Goal: Transaction & Acquisition: Purchase product/service

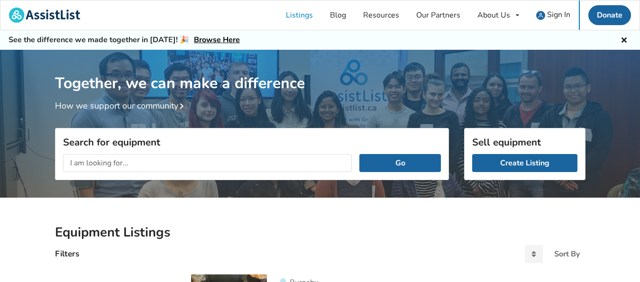
click at [90, 162] on input "text" at bounding box center [207, 163] width 289 height 18
type input "bed rail"
click at [409, 167] on button "Go" at bounding box center [399, 163] width 81 height 18
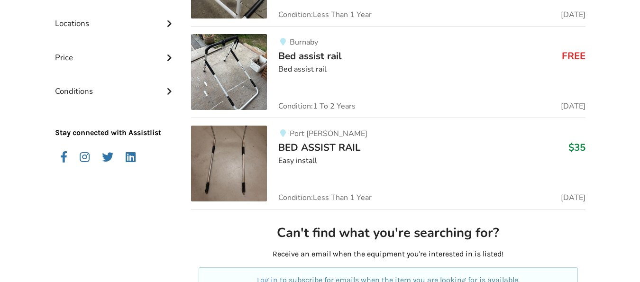
scroll to position [237, 0]
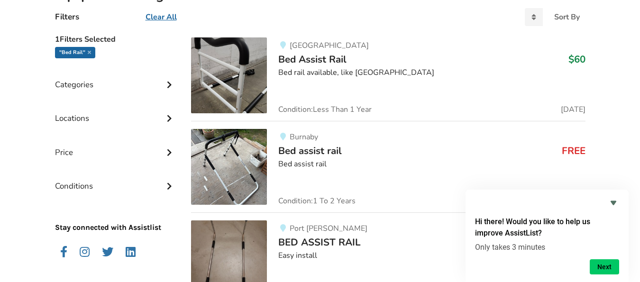
click at [252, 163] on img at bounding box center [229, 167] width 76 height 76
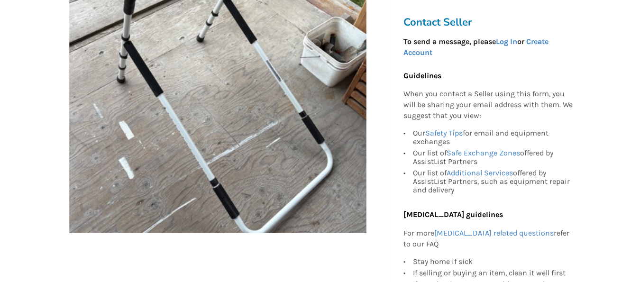
scroll to position [190, 0]
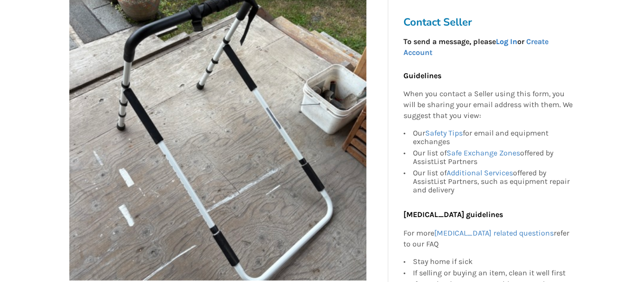
click at [508, 41] on link "Log In" at bounding box center [506, 41] width 21 height 9
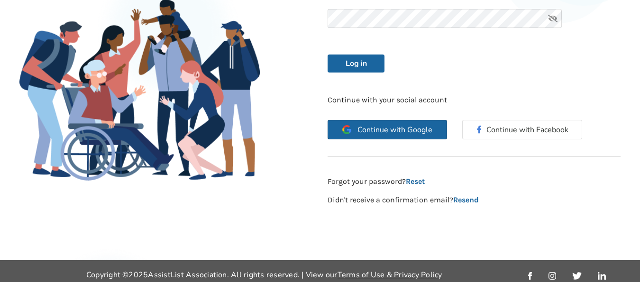
scroll to position [47, 0]
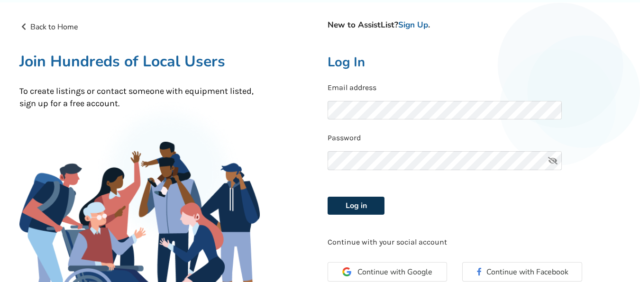
click at [348, 206] on button "Log in" at bounding box center [355, 206] width 57 height 18
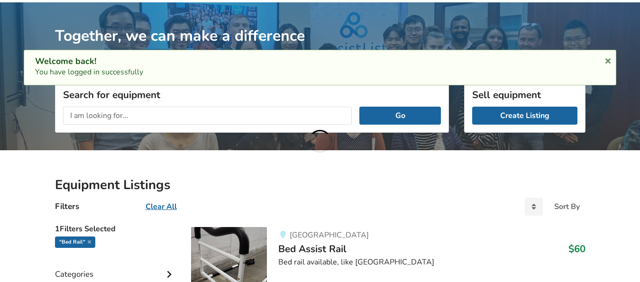
scroll to position [237, 0]
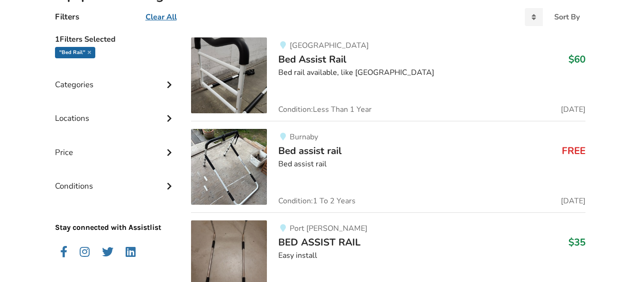
click at [238, 166] on img at bounding box center [229, 167] width 76 height 76
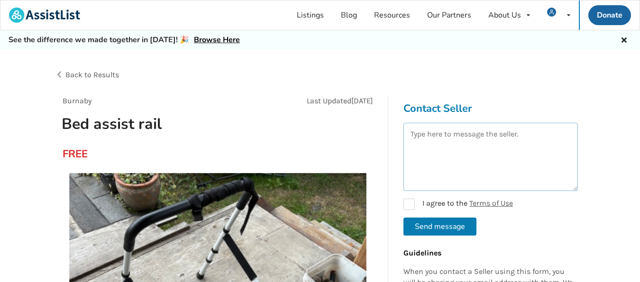
click at [416, 136] on textarea at bounding box center [490, 157] width 174 height 68
click at [552, 146] on textarea "Hello, I'm interested in the bed rail you have." at bounding box center [490, 157] width 174 height 68
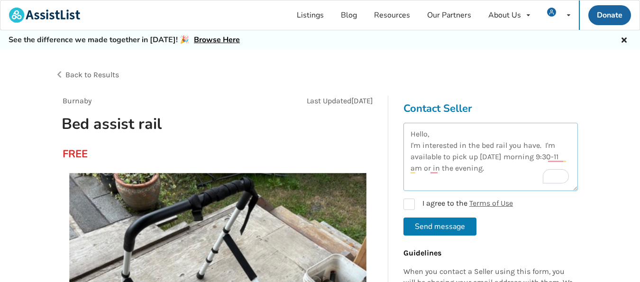
click at [545, 159] on textarea "Hello, I'm interested in the bed rail you have. I'm available to pick up tomorr…" at bounding box center [490, 157] width 174 height 68
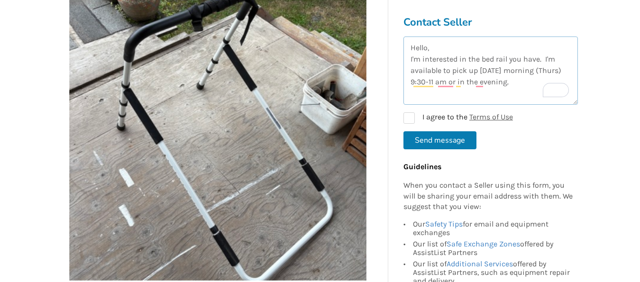
scroll to position [95, 0]
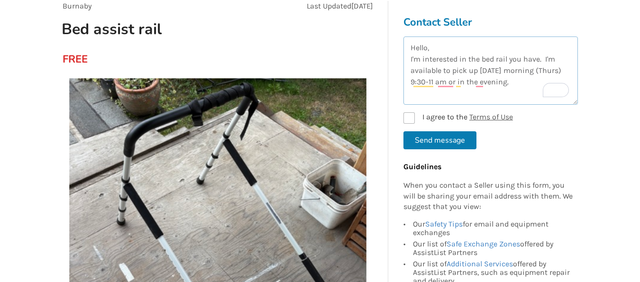
type textarea "Hello, I'm interested in the bed rail you have. I'm available to pick up tomorr…"
click at [409, 116] on label "I agree to the Terms of Use" at bounding box center [457, 117] width 109 height 11
checkbox input "true"
click at [427, 138] on button "Send message" at bounding box center [439, 140] width 73 height 18
checkbox input "false"
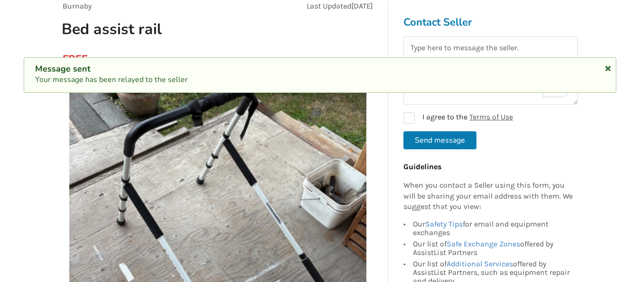
click at [606, 66] on icon at bounding box center [607, 67] width 9 height 8
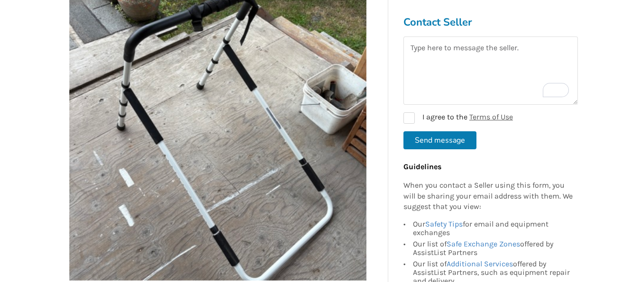
scroll to position [0, 0]
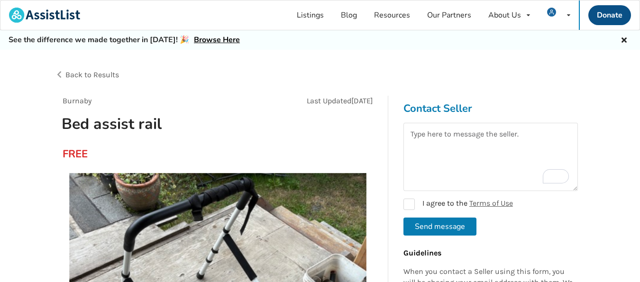
click at [604, 14] on link "Donate" at bounding box center [609, 15] width 43 height 20
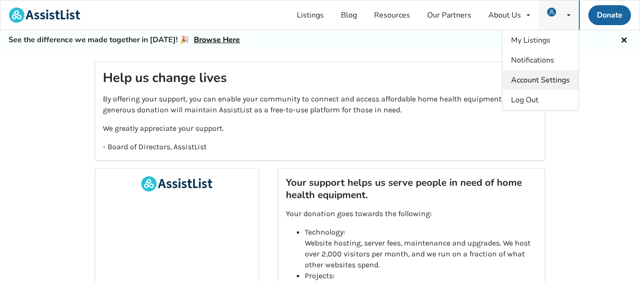
click at [537, 83] on span "Account Settings" at bounding box center [540, 80] width 59 height 10
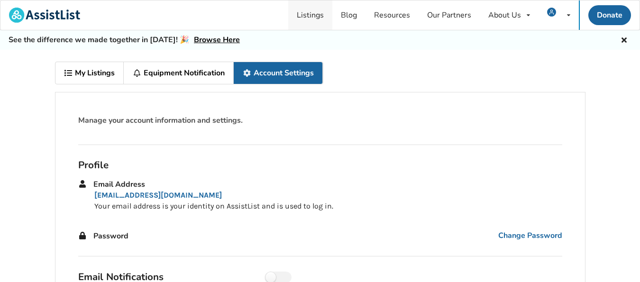
click at [314, 16] on link "Listings" at bounding box center [310, 14] width 44 height 29
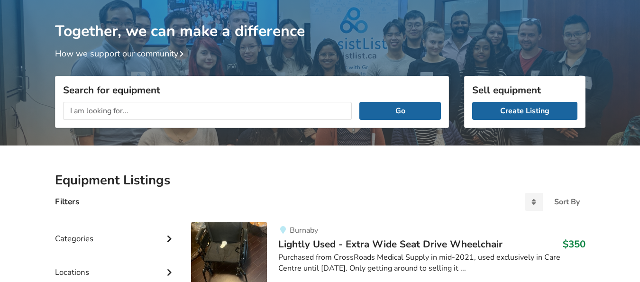
scroll to position [52, 0]
click at [94, 111] on input "text" at bounding box center [207, 111] width 289 height 18
click at [421, 112] on button "Go" at bounding box center [399, 111] width 81 height 18
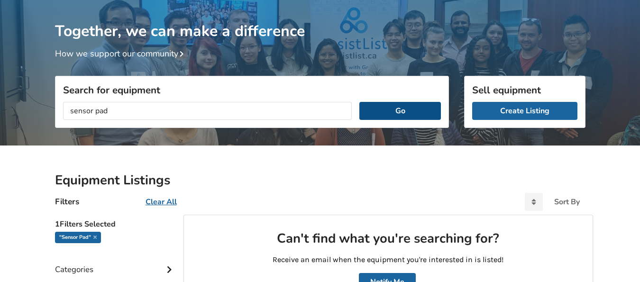
scroll to position [5, 0]
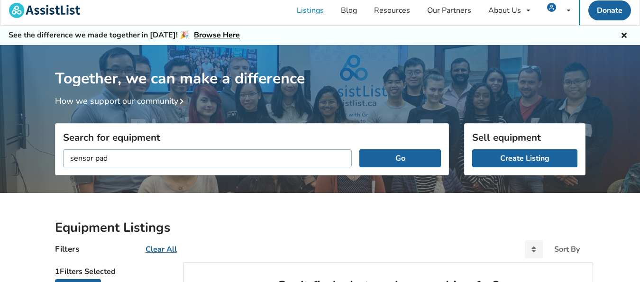
click at [109, 157] on input "sensor pad" at bounding box center [207, 158] width 289 height 18
type input "sensor alert"
click at [389, 154] on button "Go" at bounding box center [399, 158] width 81 height 18
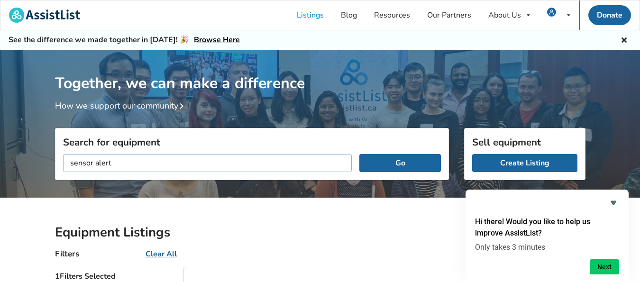
drag, startPoint x: 118, startPoint y: 162, endPoint x: 70, endPoint y: 161, distance: 47.9
click at [70, 161] on input "sensor alert" at bounding box center [207, 163] width 289 height 18
click at [73, 162] on input "text" at bounding box center [207, 163] width 289 height 18
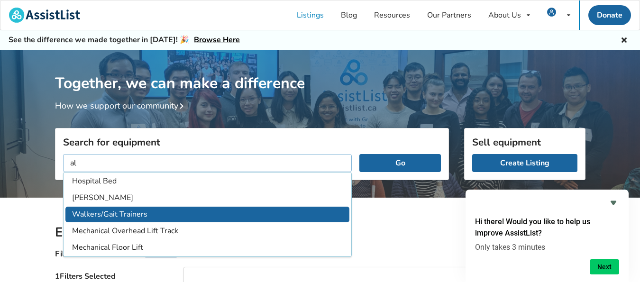
scroll to position [95, 0]
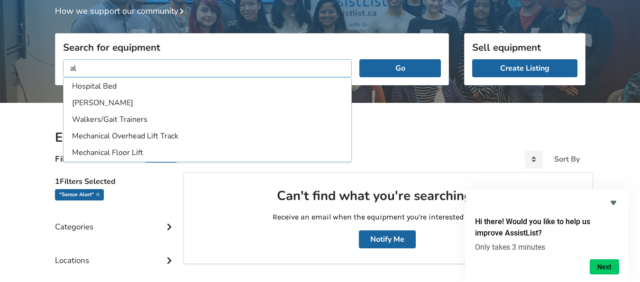
type input "al"
click at [144, 226] on div "Categories" at bounding box center [115, 220] width 121 height 34
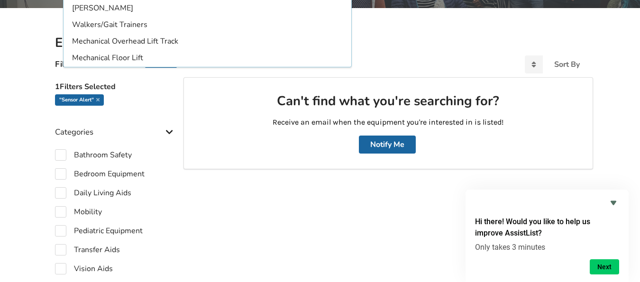
scroll to position [237, 0]
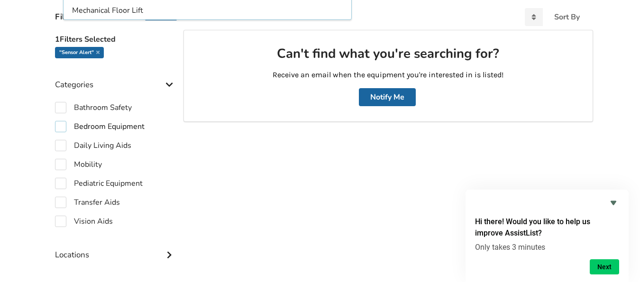
click at [96, 126] on label "Bedroom Equipment" at bounding box center [100, 126] width 90 height 11
checkbox input "true"
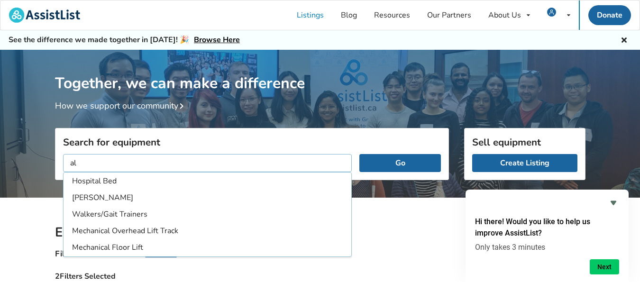
click at [91, 164] on input "al" at bounding box center [207, 163] width 289 height 18
type input "a"
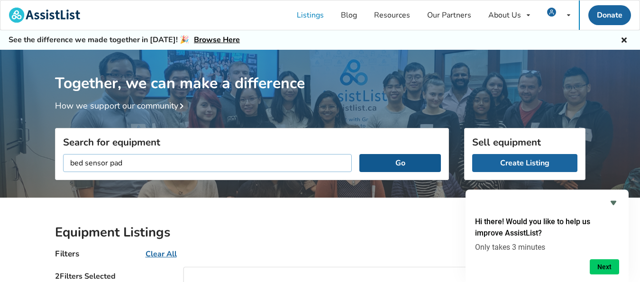
type input "bed sensor pad"
click at [389, 162] on button "Go" at bounding box center [399, 163] width 81 height 18
drag, startPoint x: 129, startPoint y: 163, endPoint x: 69, endPoint y: 165, distance: 59.8
click at [70, 165] on input "bed sensor pad" at bounding box center [207, 163] width 289 height 18
type input "safety pad"
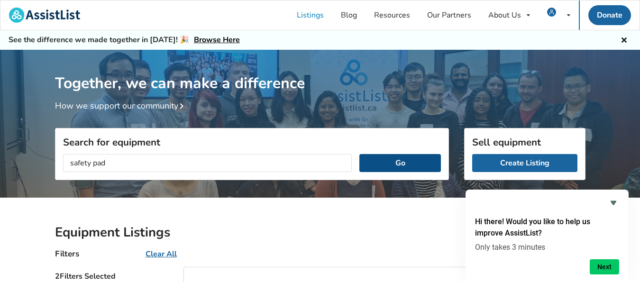
click at [400, 163] on button "Go" at bounding box center [399, 163] width 81 height 18
drag, startPoint x: 115, startPoint y: 163, endPoint x: 66, endPoint y: 162, distance: 48.8
click at [66, 162] on input "safety pad" at bounding box center [207, 163] width 289 height 18
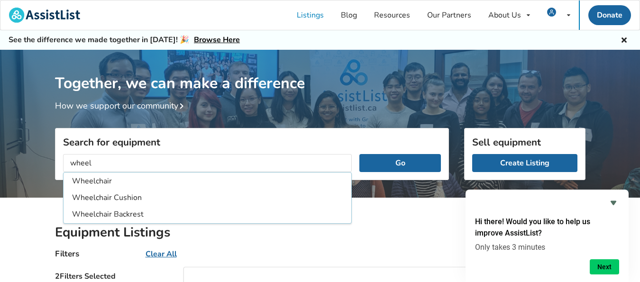
click at [83, 187] on li "Wheelchair" at bounding box center [207, 181] width 284 height 16
type input "Wheelchair"
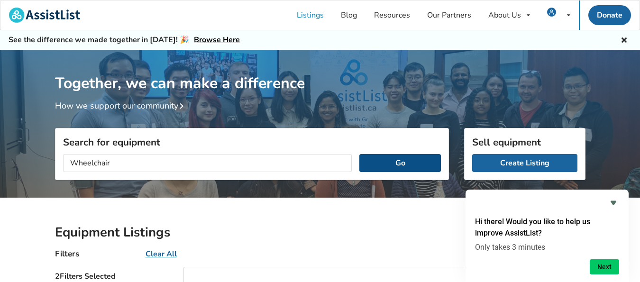
drag, startPoint x: 403, startPoint y: 163, endPoint x: 393, endPoint y: 163, distance: 10.0
click at [402, 163] on button "Go" at bounding box center [399, 163] width 81 height 18
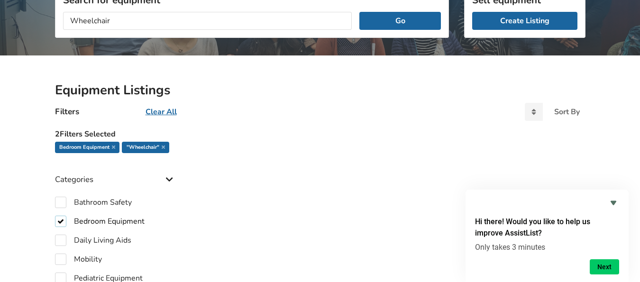
click at [62, 223] on label "Bedroom Equipment" at bounding box center [100, 221] width 90 height 11
checkbox input "false"
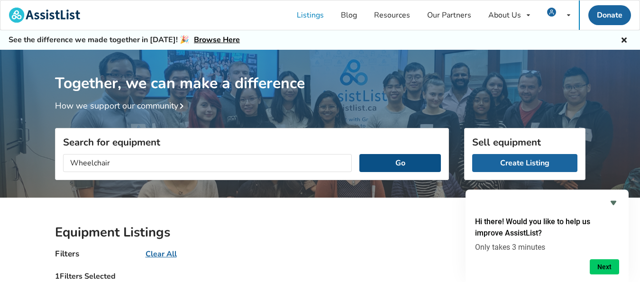
click at [407, 159] on button "Go" at bounding box center [399, 163] width 81 height 18
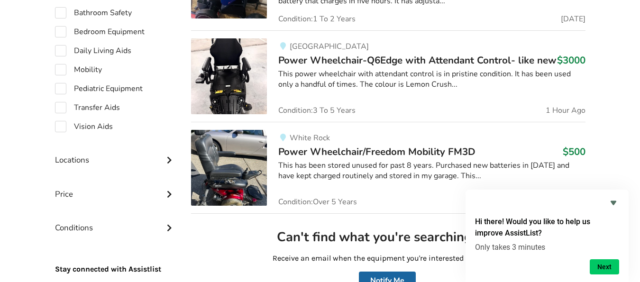
scroll to position [474, 0]
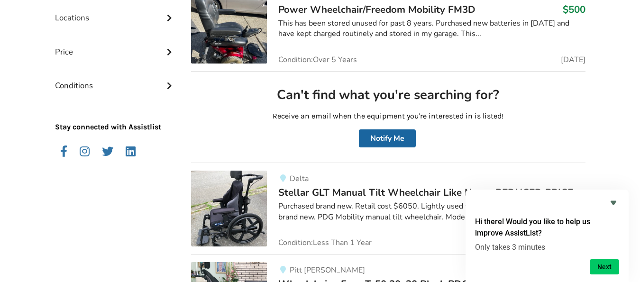
click at [610, 202] on icon "Hide survey" at bounding box center [613, 202] width 11 height 11
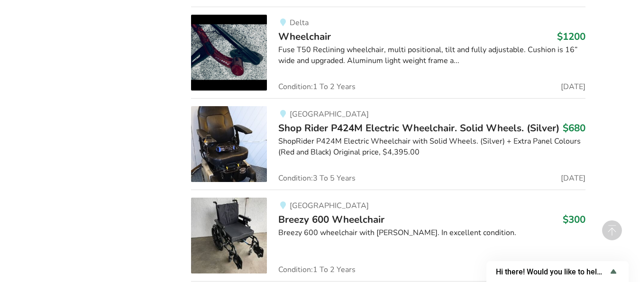
scroll to position [1374, 0]
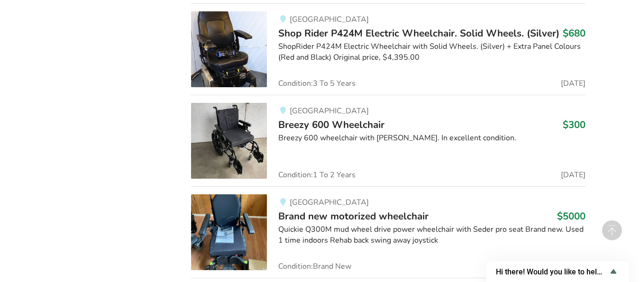
click at [234, 135] on img at bounding box center [229, 141] width 76 height 76
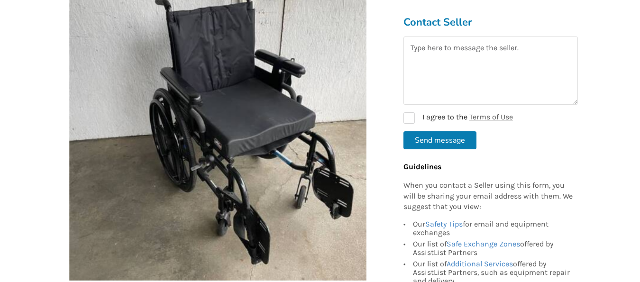
scroll to position [284, 0]
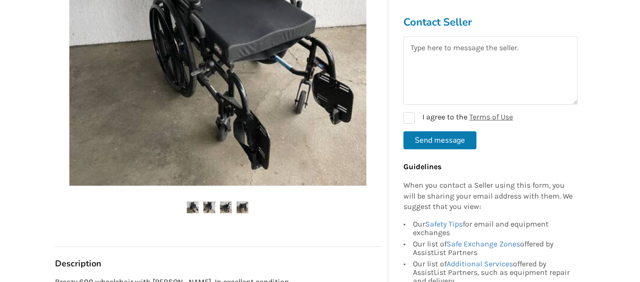
click at [212, 206] on img at bounding box center [209, 207] width 12 height 12
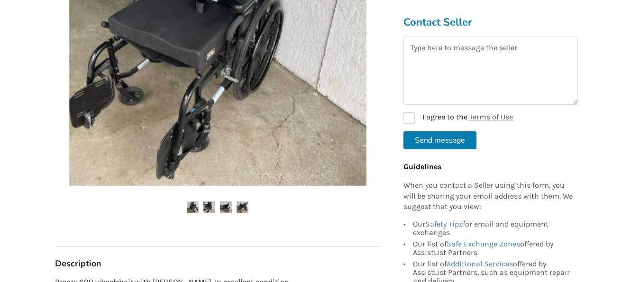
click at [228, 210] on img at bounding box center [226, 207] width 12 height 12
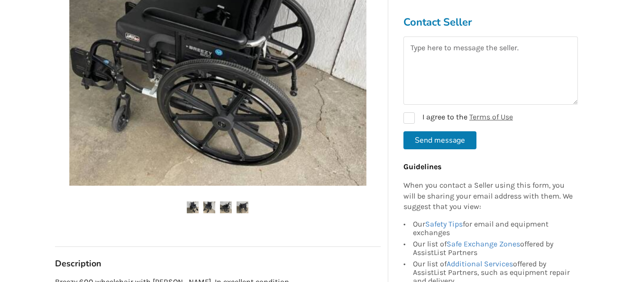
click at [244, 201] on img at bounding box center [242, 207] width 12 height 12
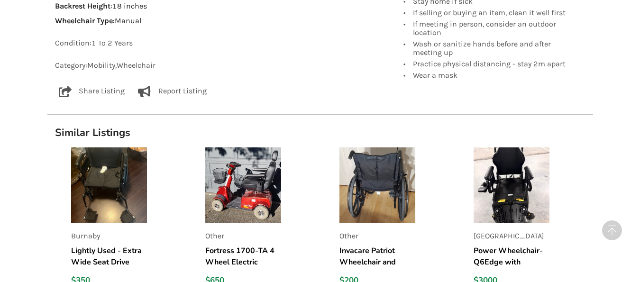
scroll to position [853, 0]
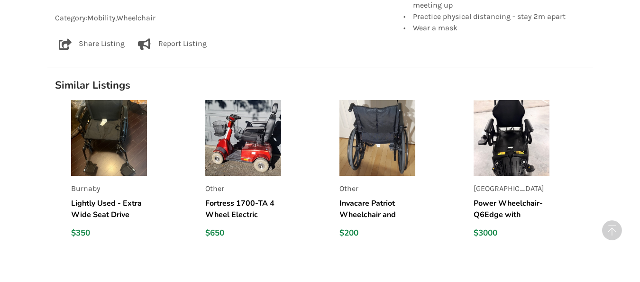
click at [374, 152] on img at bounding box center [377, 138] width 76 height 76
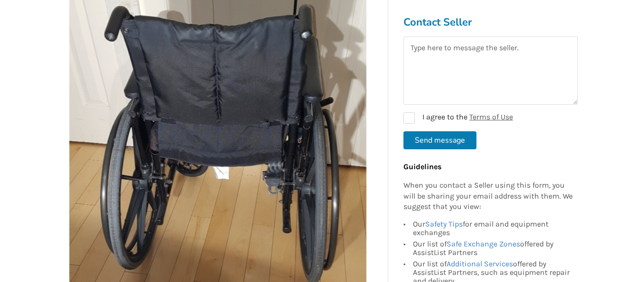
scroll to position [332, 0]
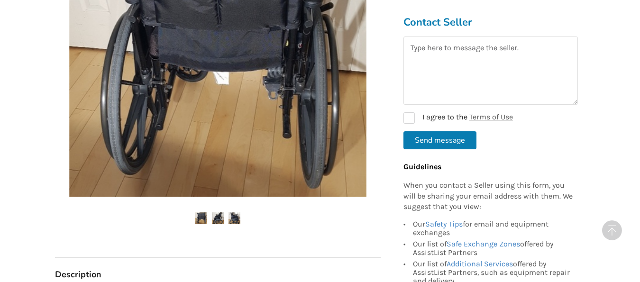
click at [219, 216] on img at bounding box center [218, 218] width 12 height 12
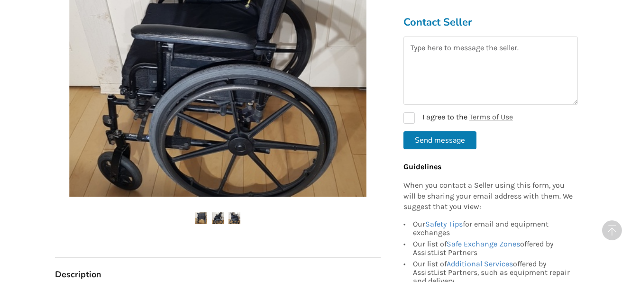
click at [237, 219] on img at bounding box center [234, 218] width 12 height 12
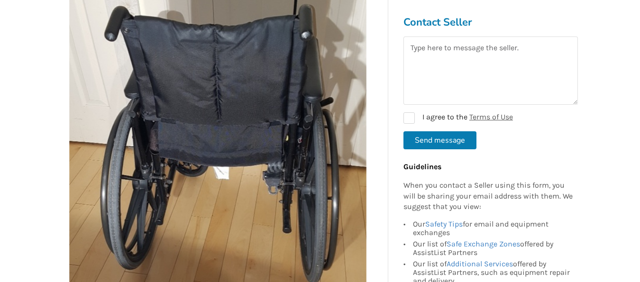
scroll to position [284, 0]
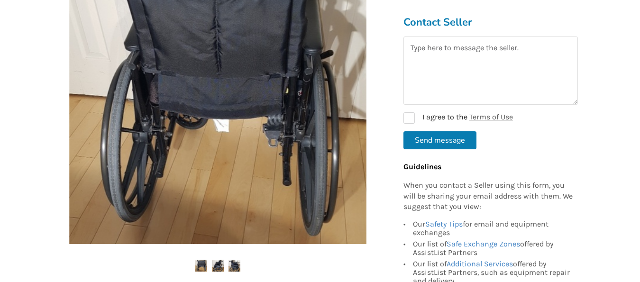
click at [217, 266] on img at bounding box center [218, 266] width 12 height 12
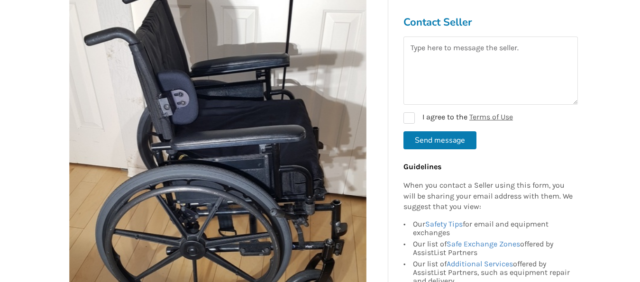
scroll to position [332, 0]
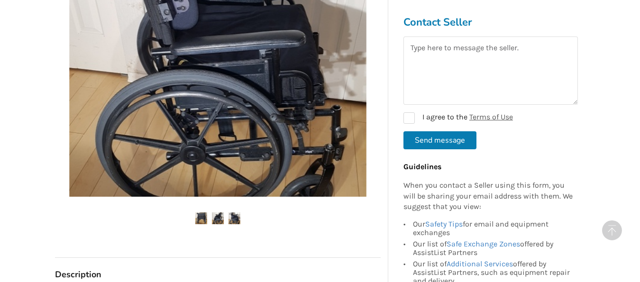
click at [200, 220] on img at bounding box center [201, 218] width 12 height 12
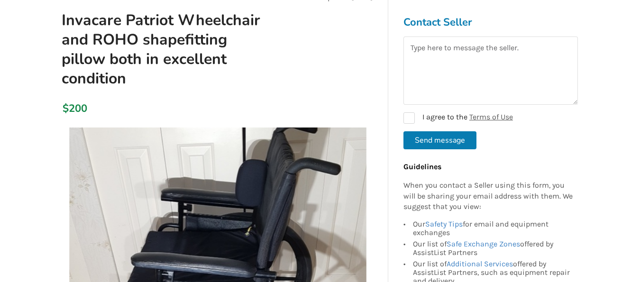
scroll to position [56, 0]
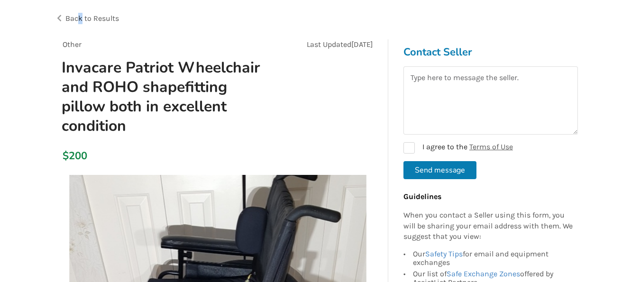
click at [80, 14] on span "Back to Results" at bounding box center [92, 18] width 54 height 9
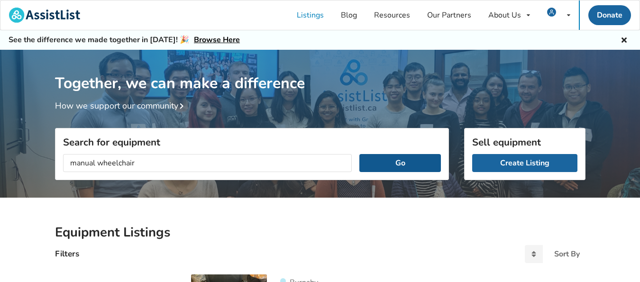
type input "manual wheelchair"
click at [405, 165] on button "Go" at bounding box center [399, 163] width 81 height 18
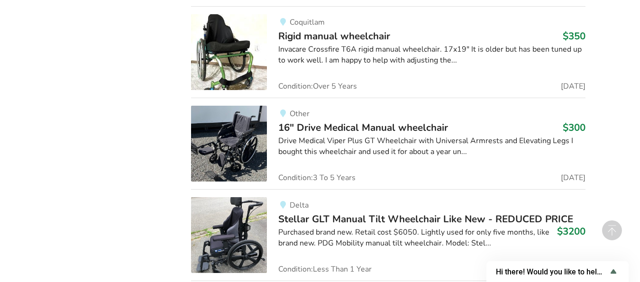
scroll to position [948, 0]
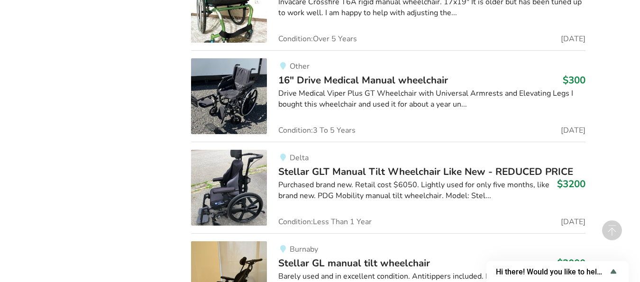
click at [239, 114] on img at bounding box center [229, 96] width 76 height 76
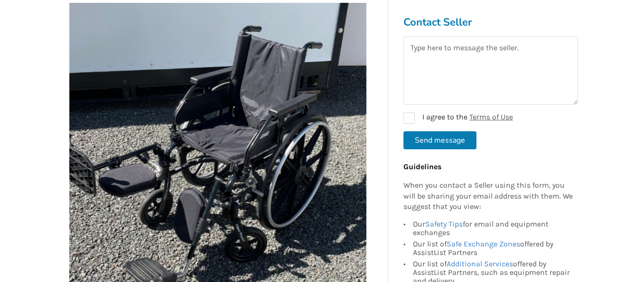
scroll to position [237, 0]
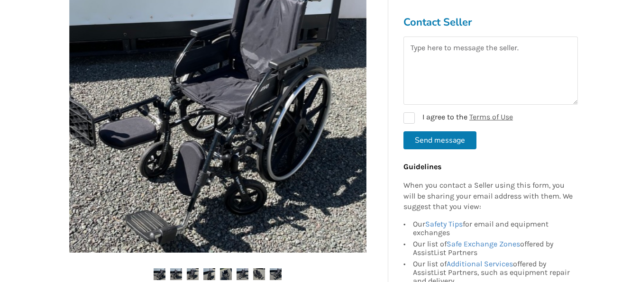
click at [172, 274] on img at bounding box center [176, 274] width 12 height 12
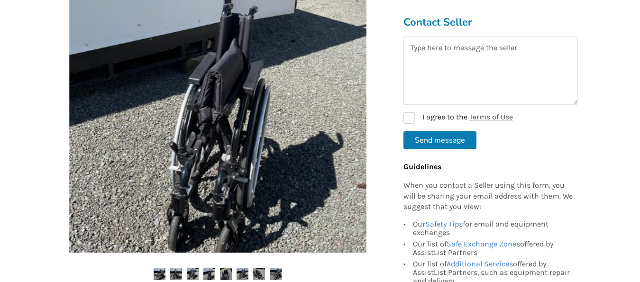
click at [208, 276] on img at bounding box center [209, 274] width 12 height 12
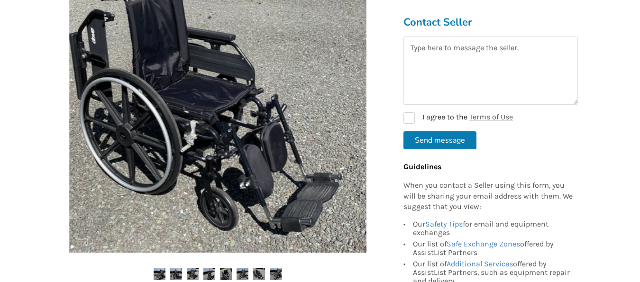
click at [175, 276] on img at bounding box center [176, 274] width 12 height 12
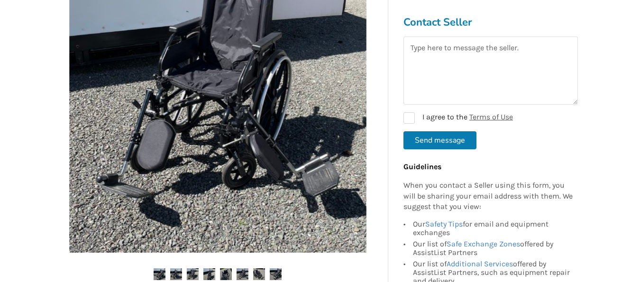
click at [205, 275] on img at bounding box center [209, 274] width 12 height 12
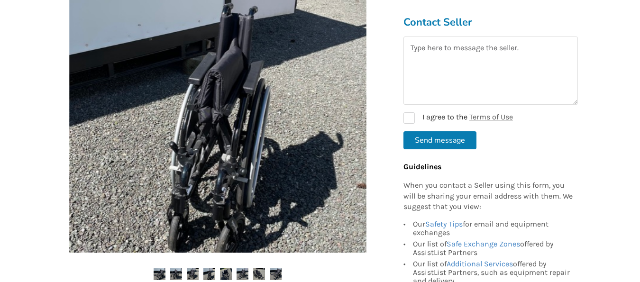
scroll to position [142, 0]
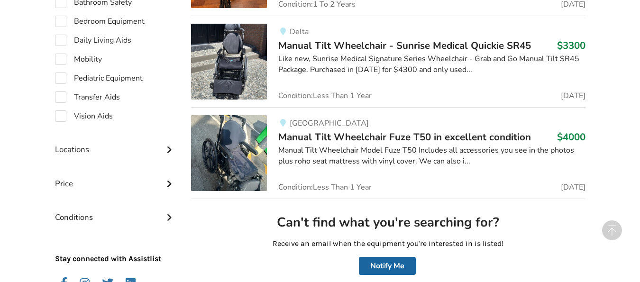
scroll to position [247, 0]
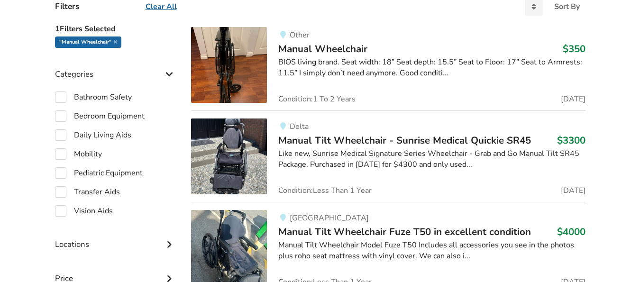
click at [249, 70] on img at bounding box center [229, 65] width 76 height 76
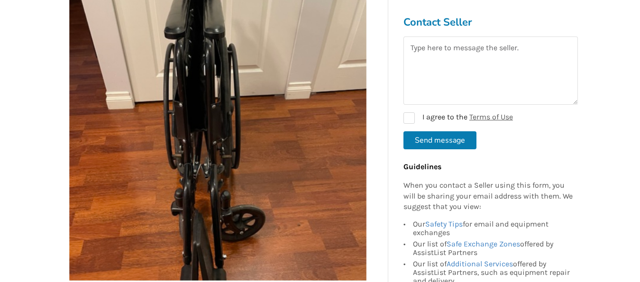
scroll to position [284, 0]
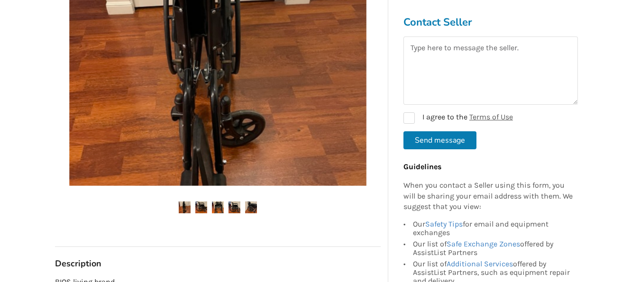
click at [199, 206] on img at bounding box center [201, 207] width 12 height 12
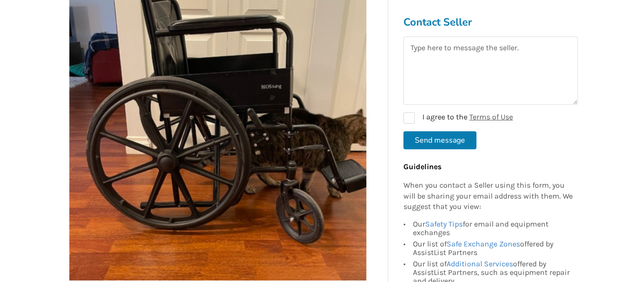
scroll to position [237, 0]
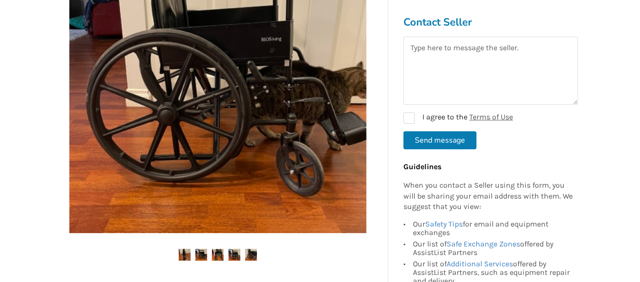
click at [221, 254] on img at bounding box center [218, 255] width 12 height 12
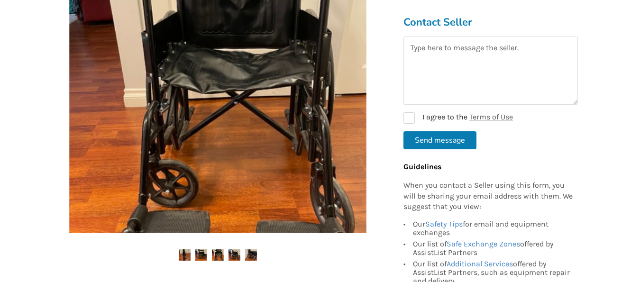
click at [231, 254] on img at bounding box center [234, 255] width 12 height 12
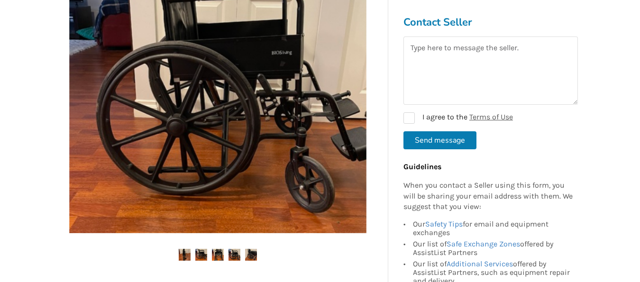
click at [247, 255] on img at bounding box center [251, 255] width 12 height 12
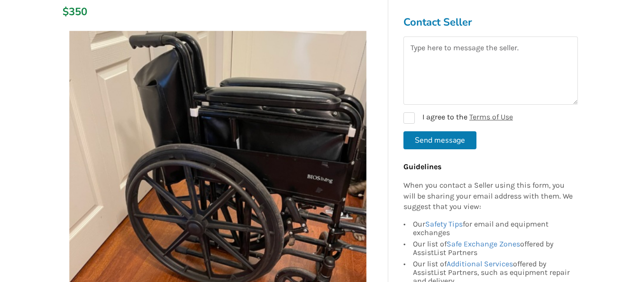
scroll to position [95, 0]
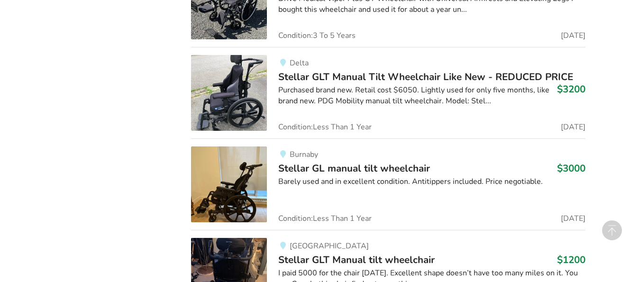
scroll to position [1137, 0]
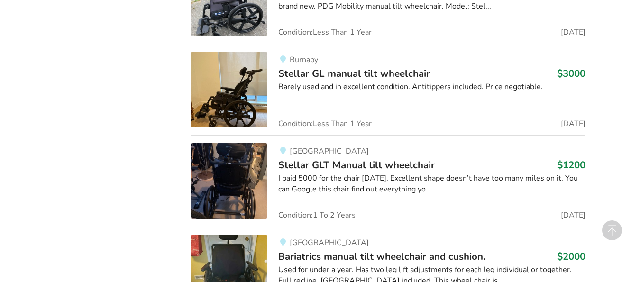
click at [231, 187] on img at bounding box center [229, 181] width 76 height 76
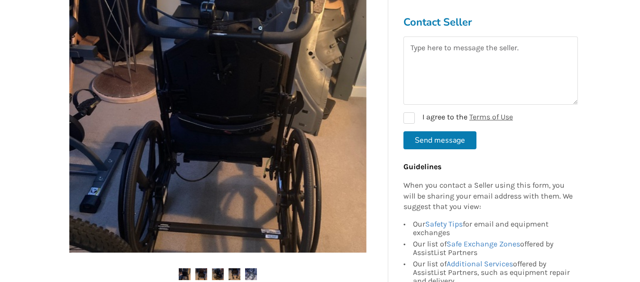
scroll to position [284, 0]
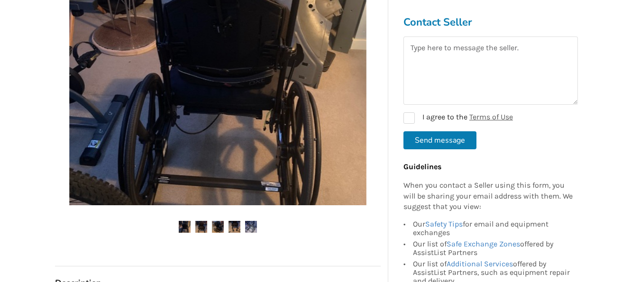
click at [200, 229] on img at bounding box center [201, 227] width 12 height 12
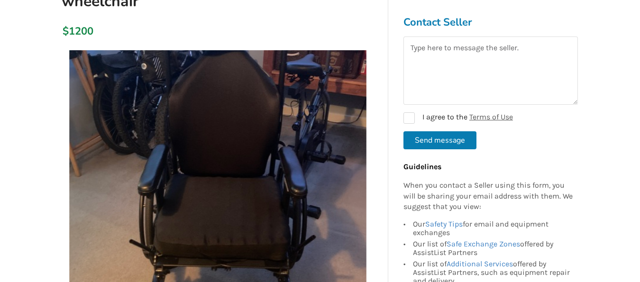
scroll to position [237, 0]
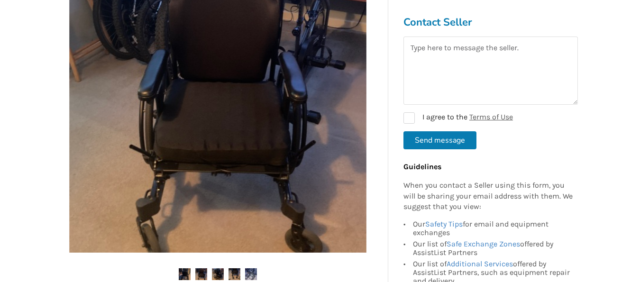
click at [220, 278] on img at bounding box center [218, 274] width 12 height 12
click at [248, 274] on img at bounding box center [251, 274] width 12 height 12
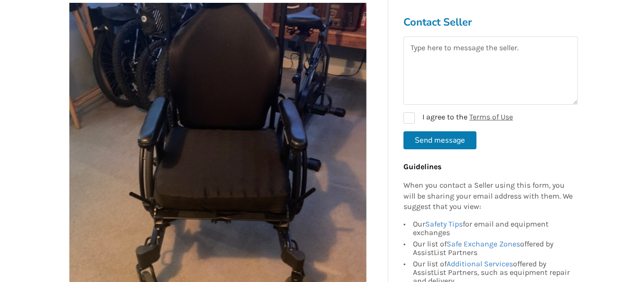
scroll to position [0, 0]
